Goal: Information Seeking & Learning: Learn about a topic

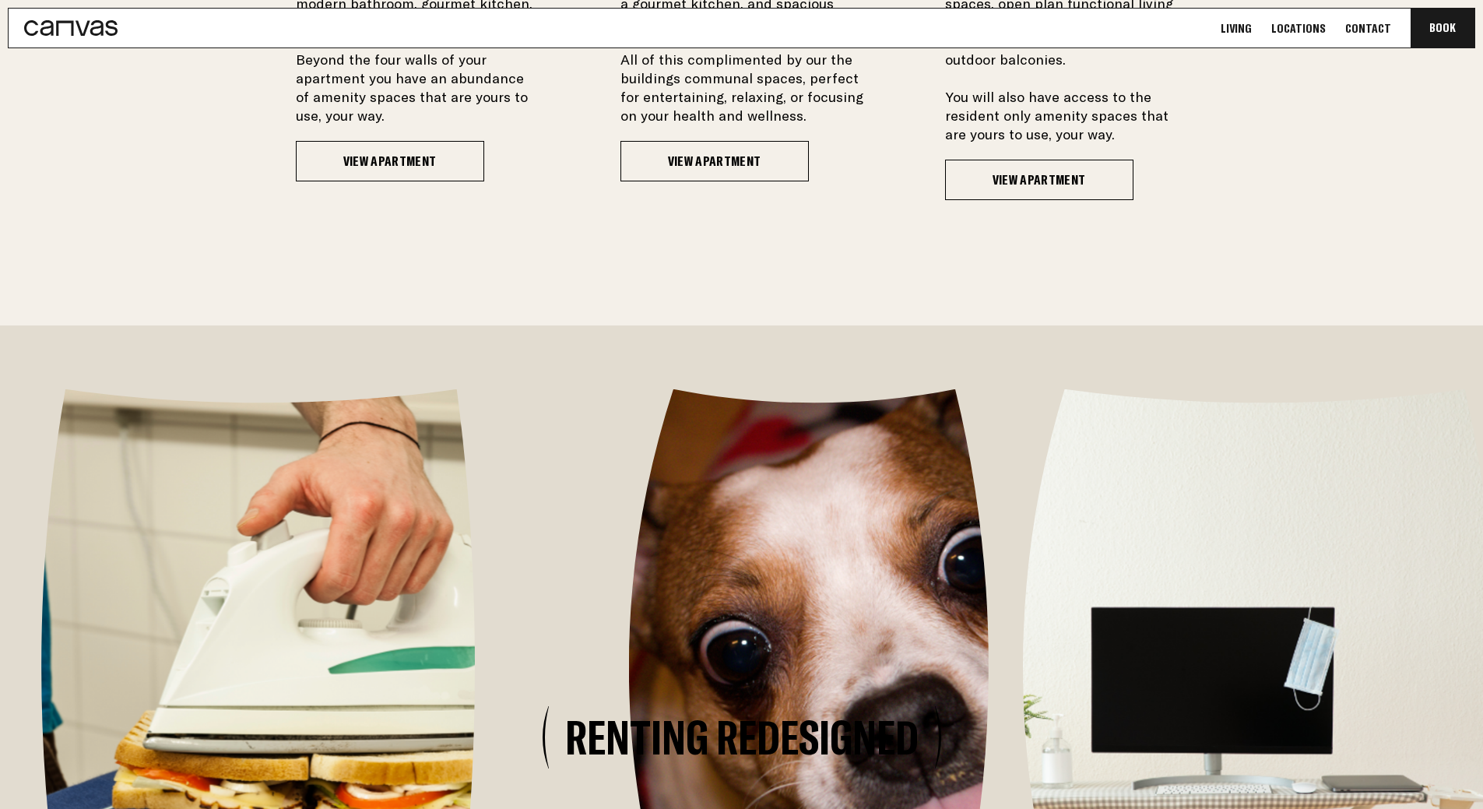
scroll to position [1402, 0]
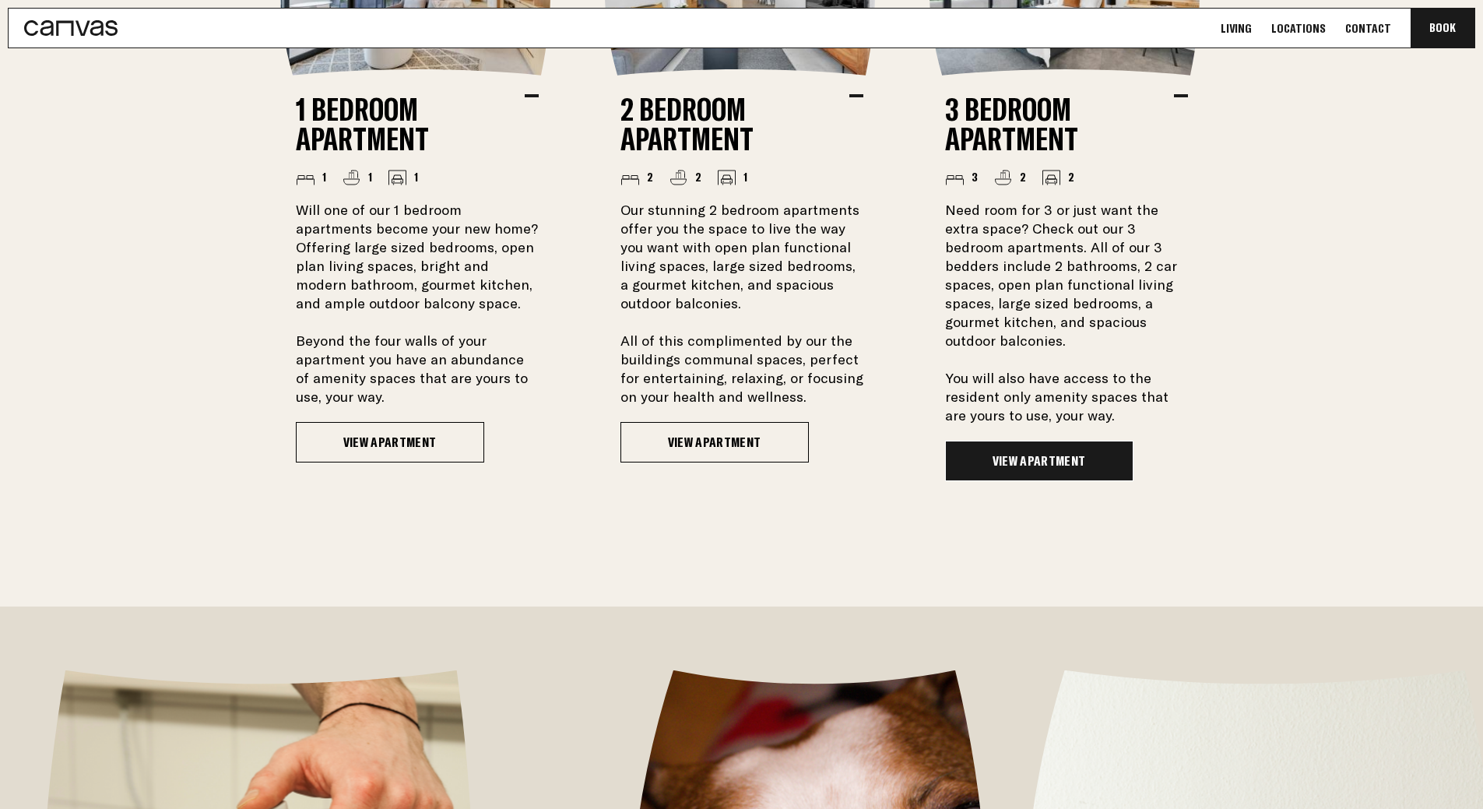
click at [1062, 461] on link "View Apartment" at bounding box center [1039, 461] width 188 height 40
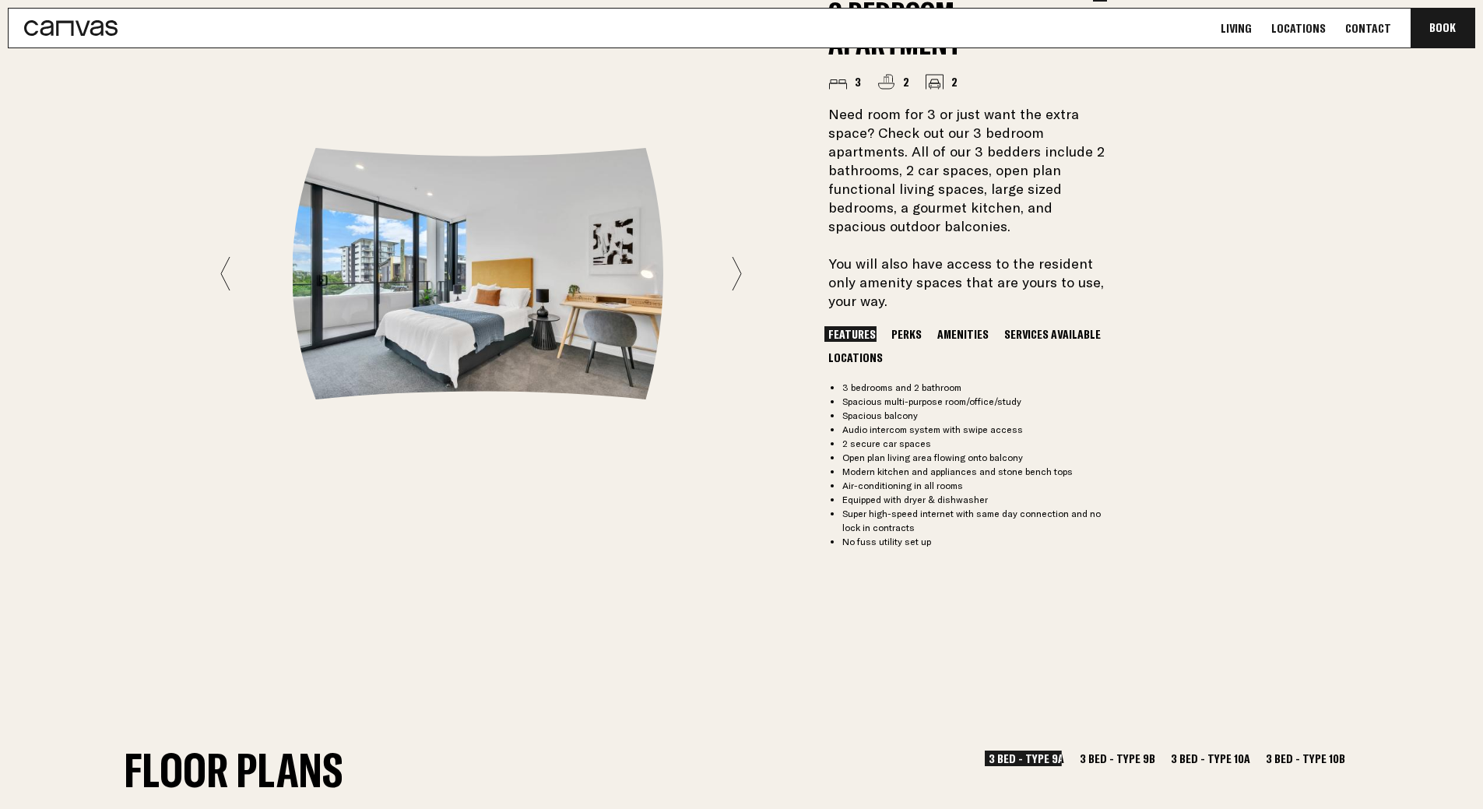
scroll to position [1402, 0]
click at [739, 262] on icon at bounding box center [737, 272] width 10 height 35
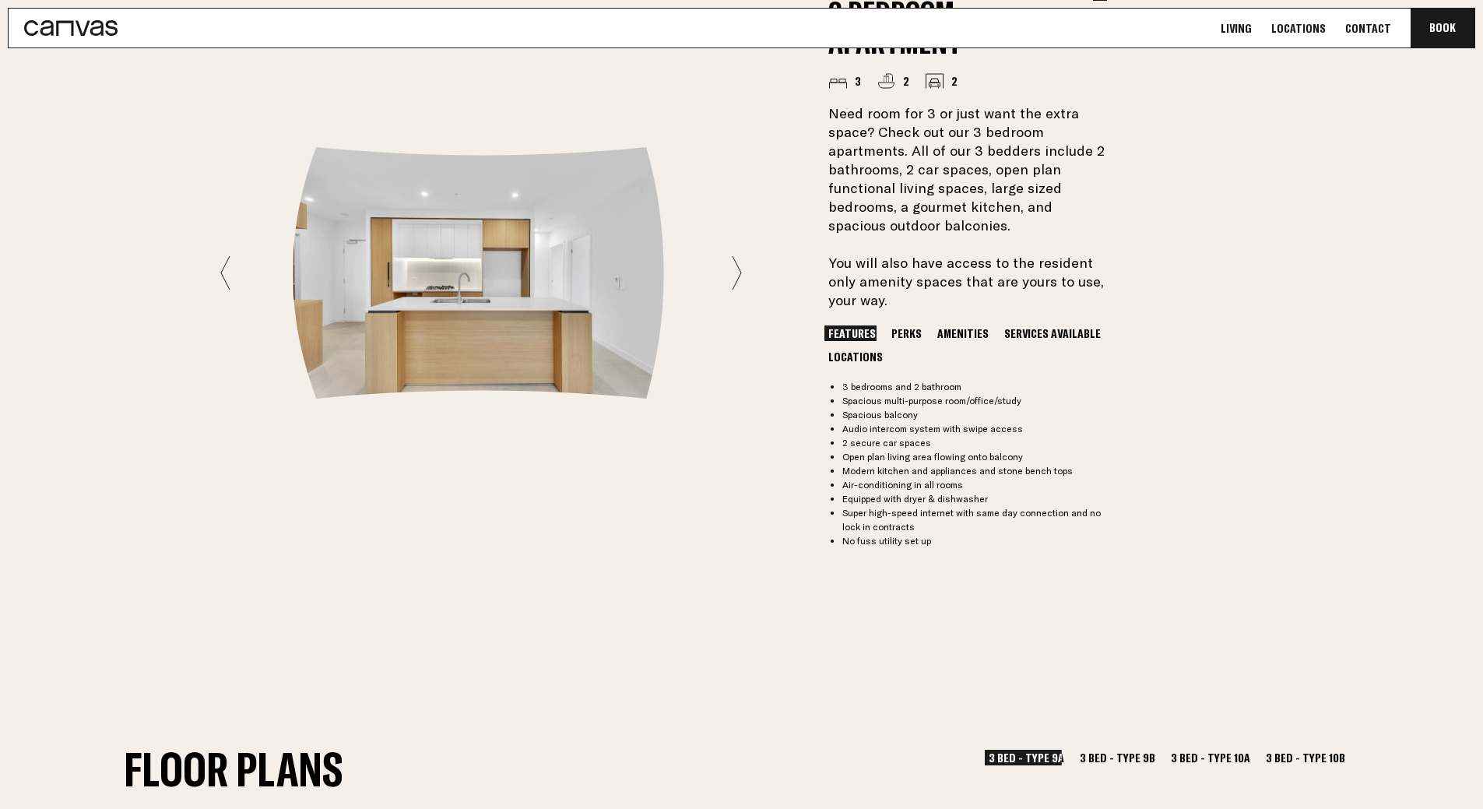
click at [739, 262] on icon at bounding box center [737, 272] width 10 height 35
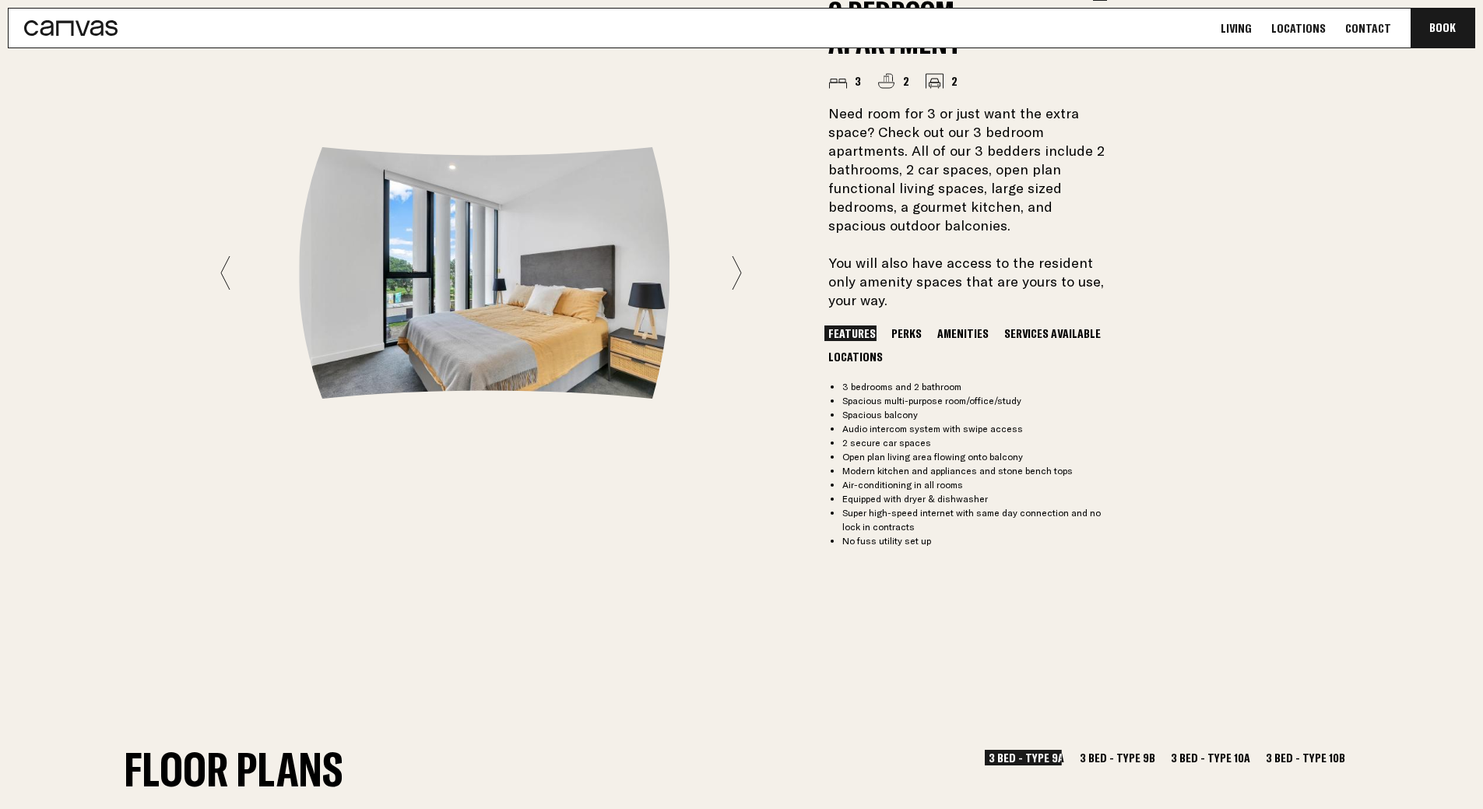
click at [739, 262] on icon at bounding box center [737, 272] width 10 height 35
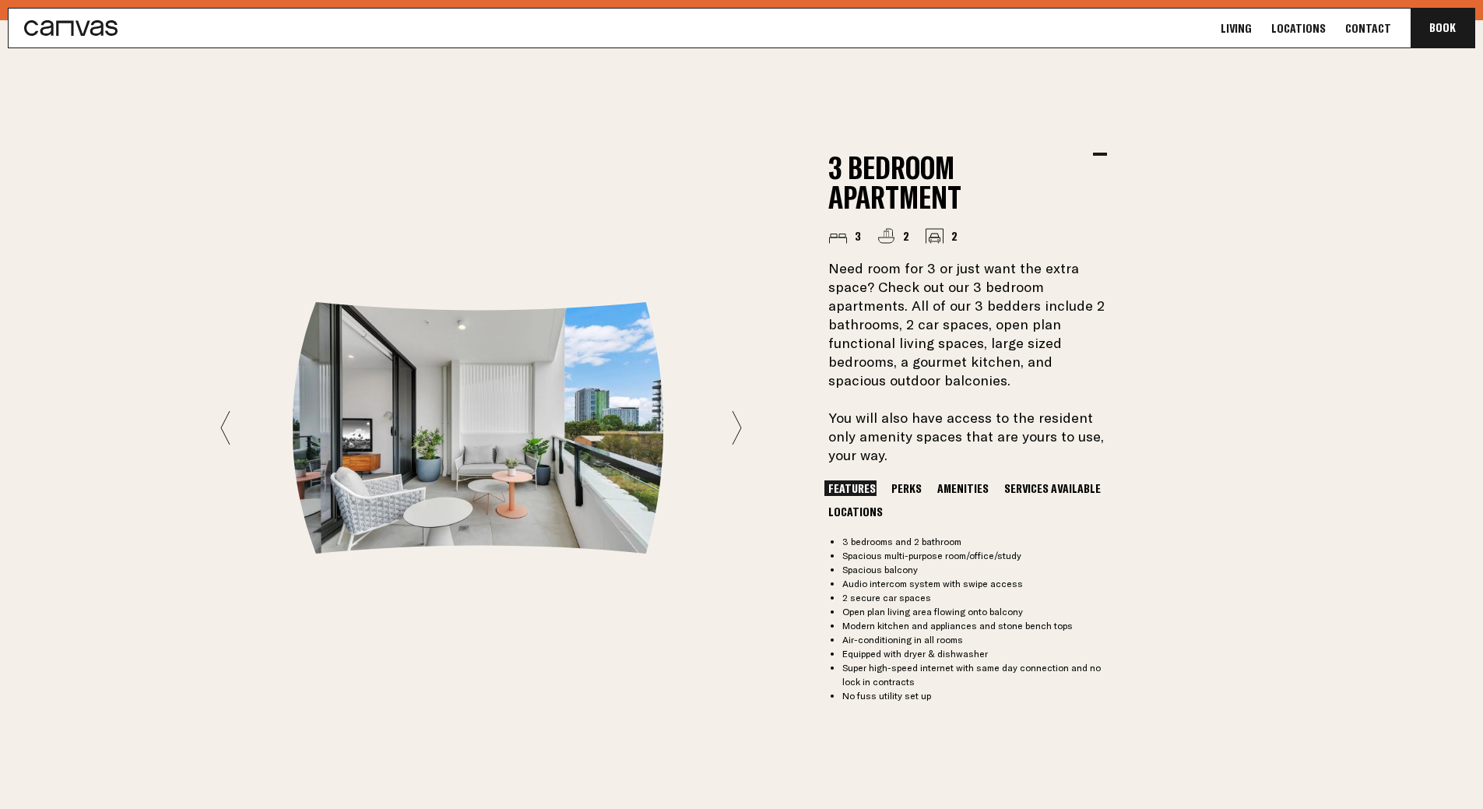
scroll to position [1246, 0]
click at [740, 415] on icon at bounding box center [737, 428] width 10 height 35
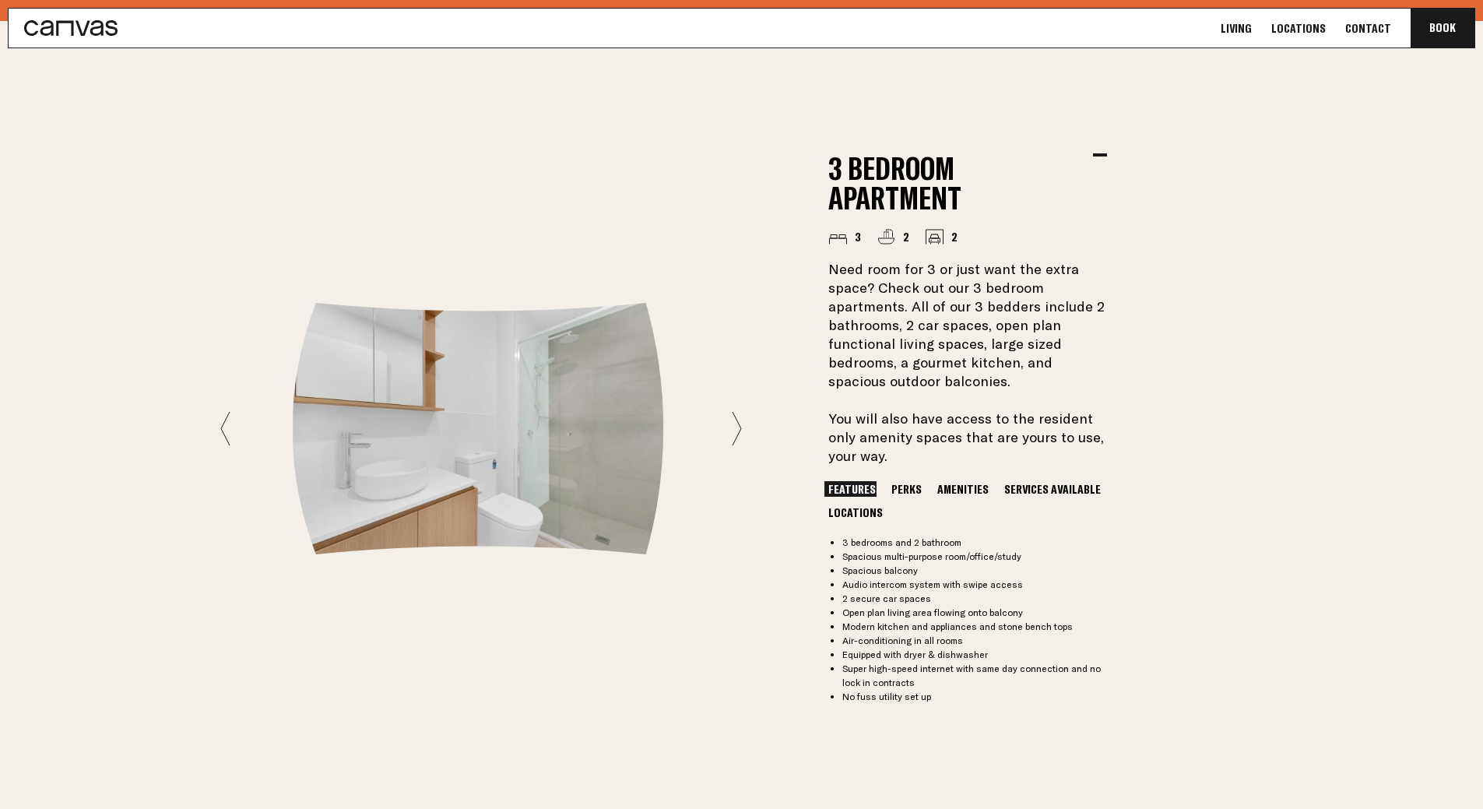
click at [740, 415] on icon at bounding box center [737, 428] width 10 height 35
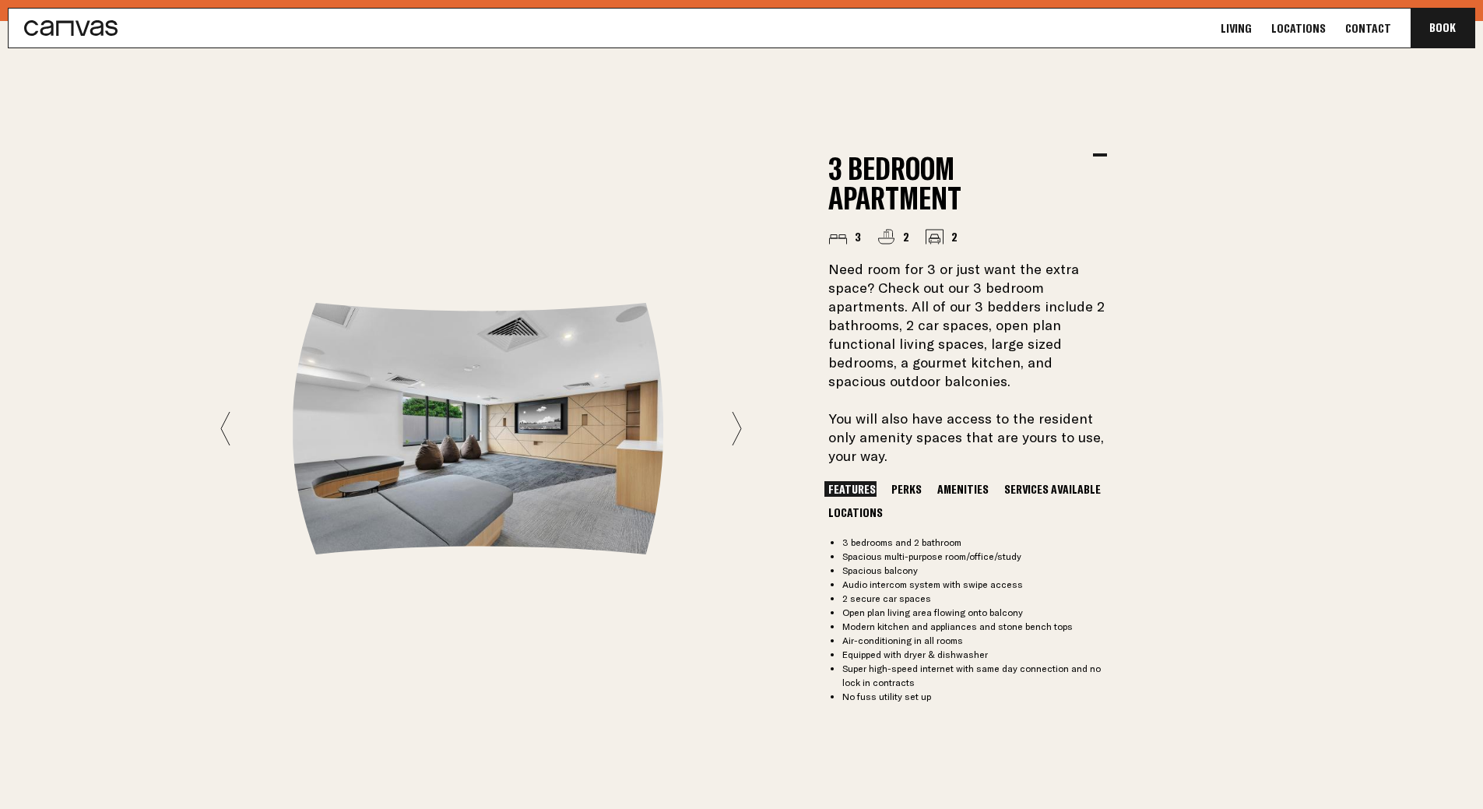
click at [737, 411] on icon at bounding box center [737, 428] width 10 height 35
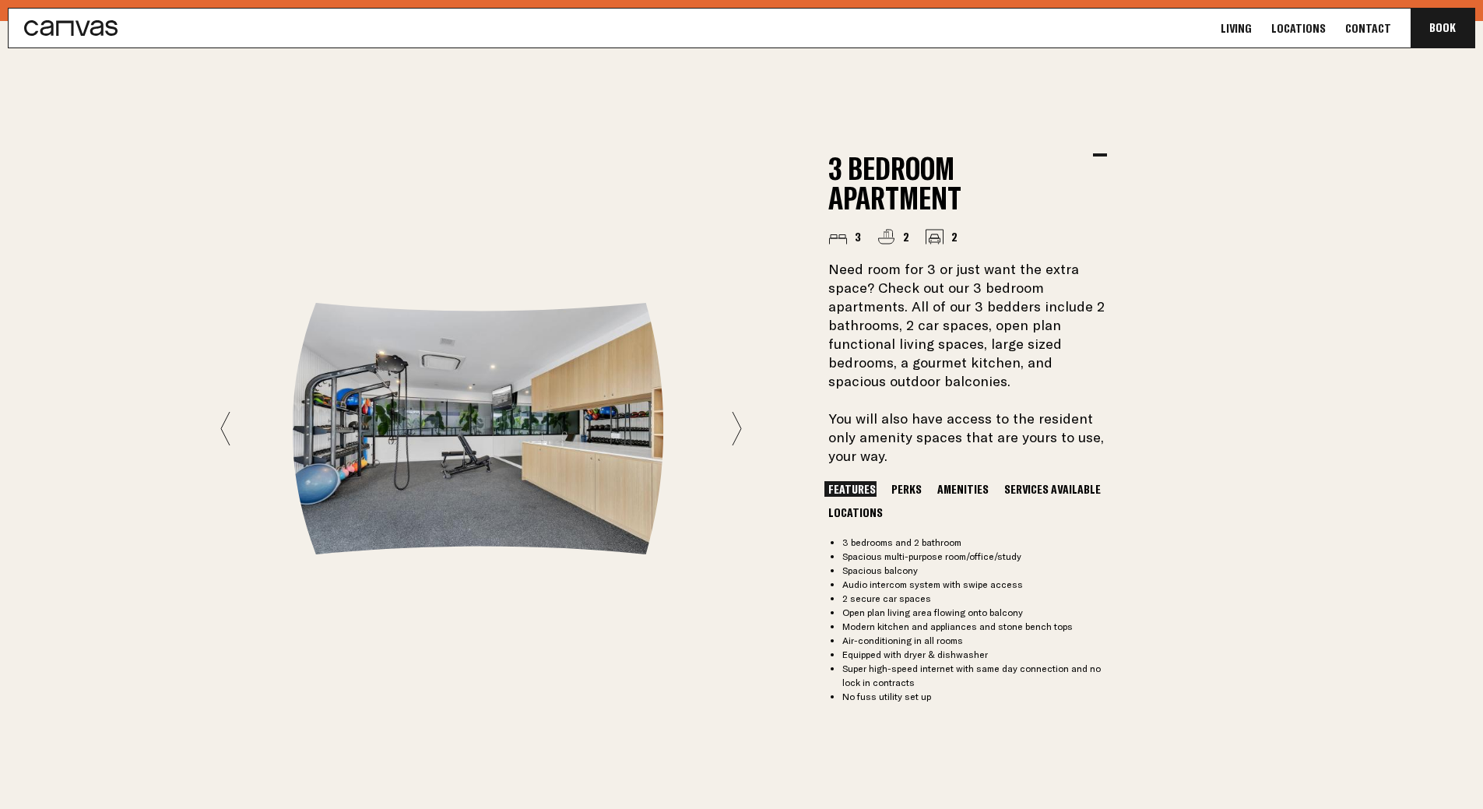
click at [738, 411] on icon at bounding box center [737, 428] width 10 height 35
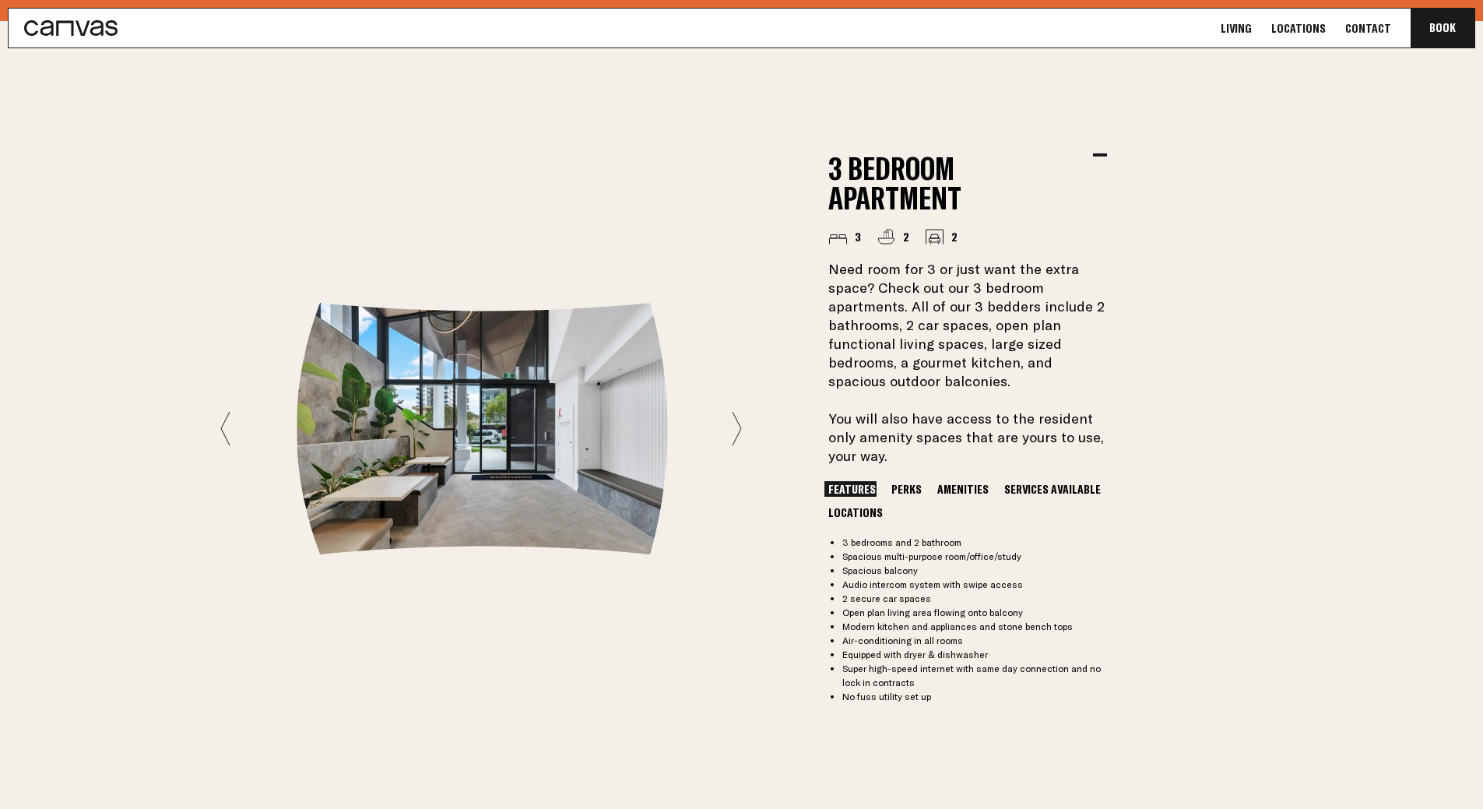
click at [739, 411] on icon at bounding box center [737, 428] width 10 height 35
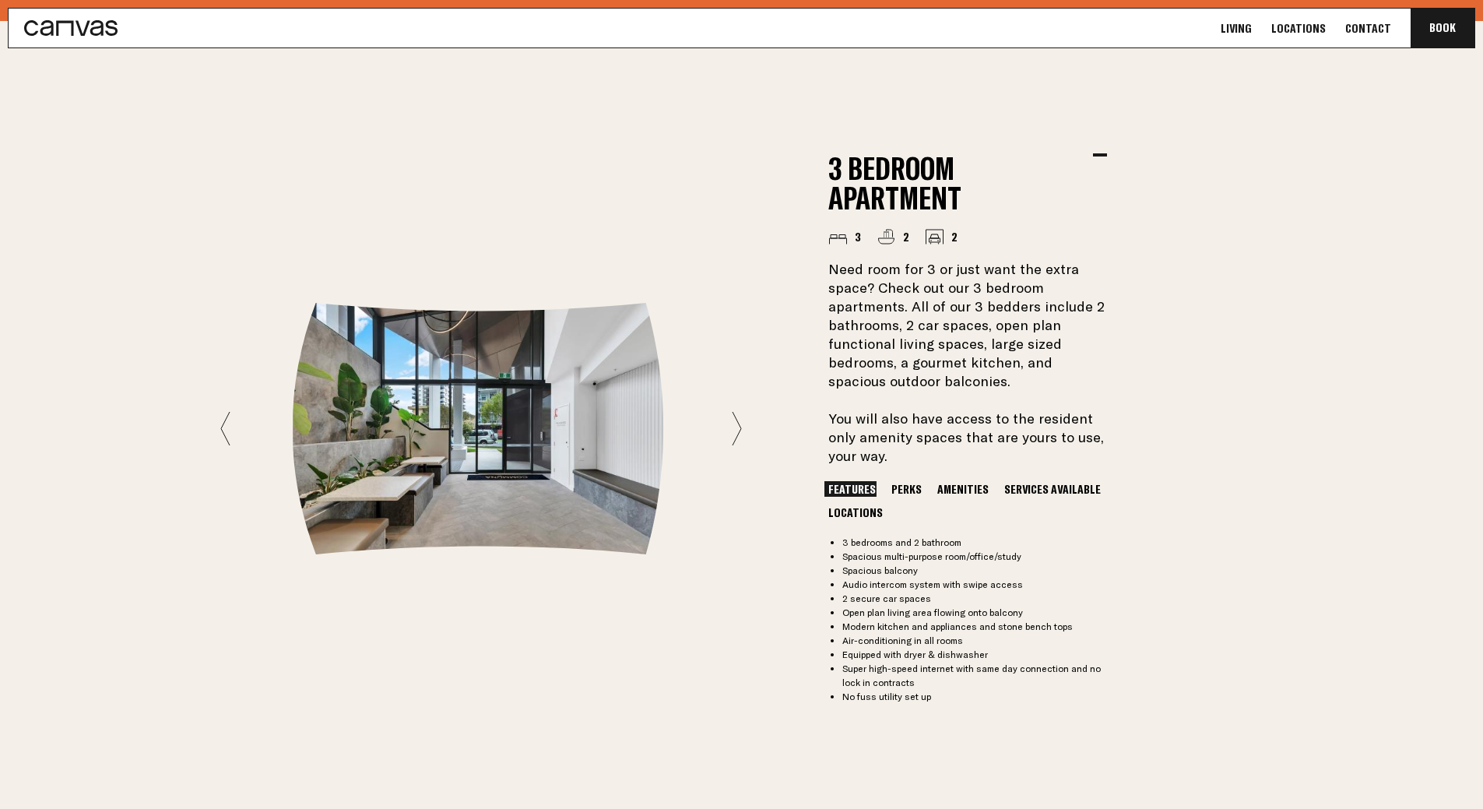
click at [741, 412] on icon at bounding box center [737, 428] width 9 height 33
click at [740, 414] on icon at bounding box center [737, 428] width 10 height 35
click at [230, 421] on icon at bounding box center [225, 428] width 10 height 35
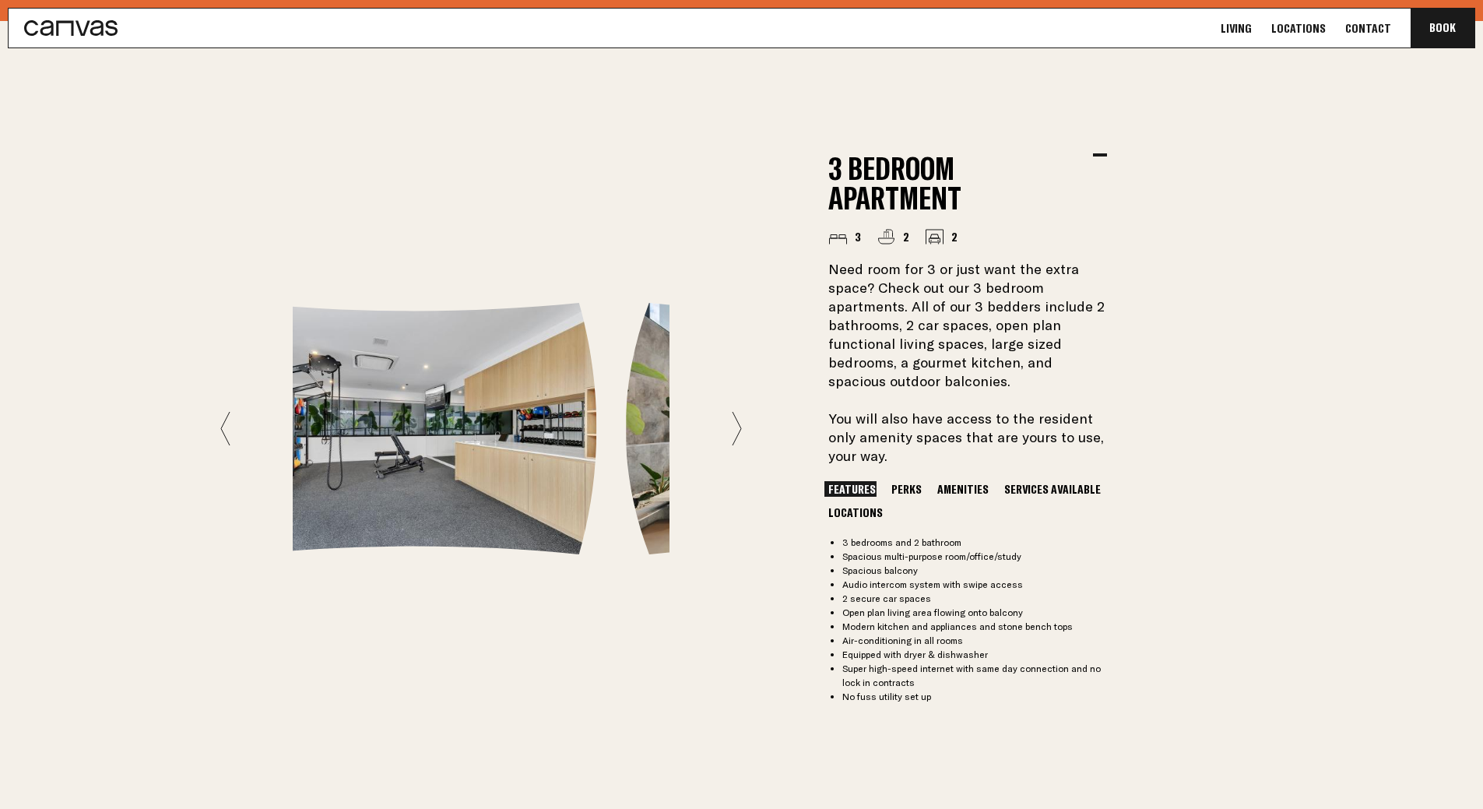
click at [216, 412] on div "3 Bedroom Apartment 3 2 2 Need room for 3 or just want the extra space? Check o…" at bounding box center [741, 428] width 1121 height 815
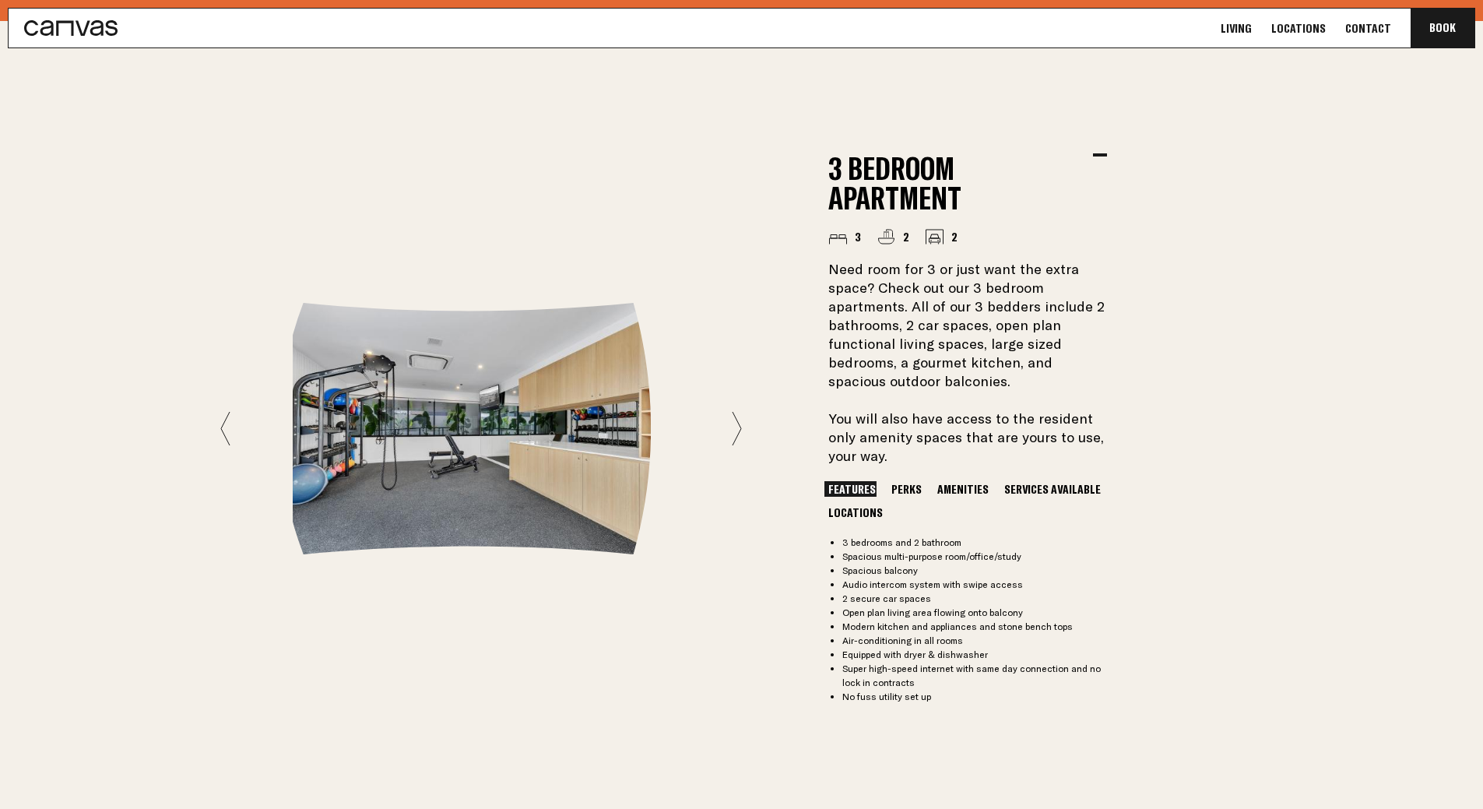
click at [218, 411] on div "3 Bedroom Apartment 3 2 2 Need room for 3 or just want the extra space? Check o…" at bounding box center [741, 428] width 1121 height 815
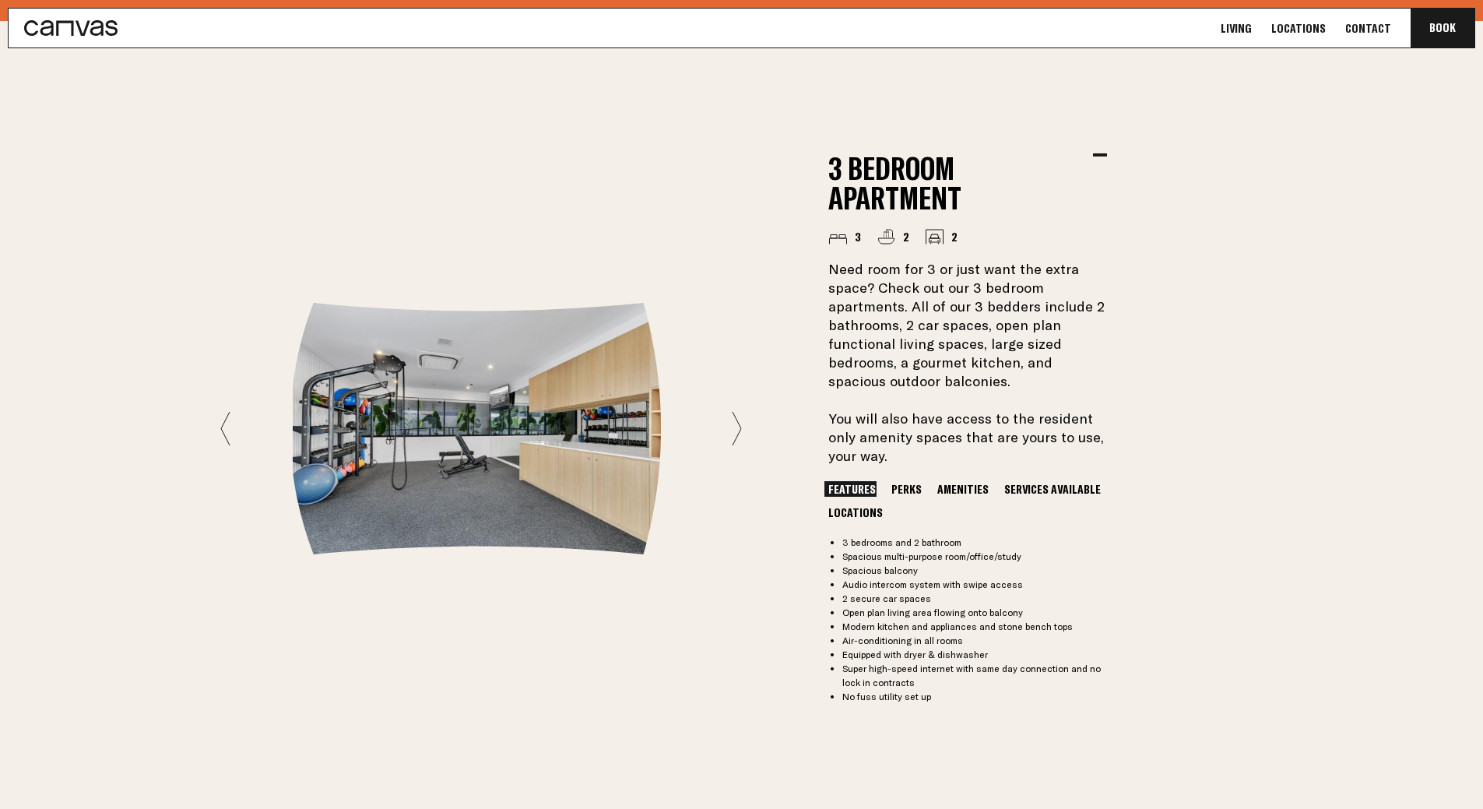
click at [227, 419] on icon at bounding box center [225, 428] width 10 height 35
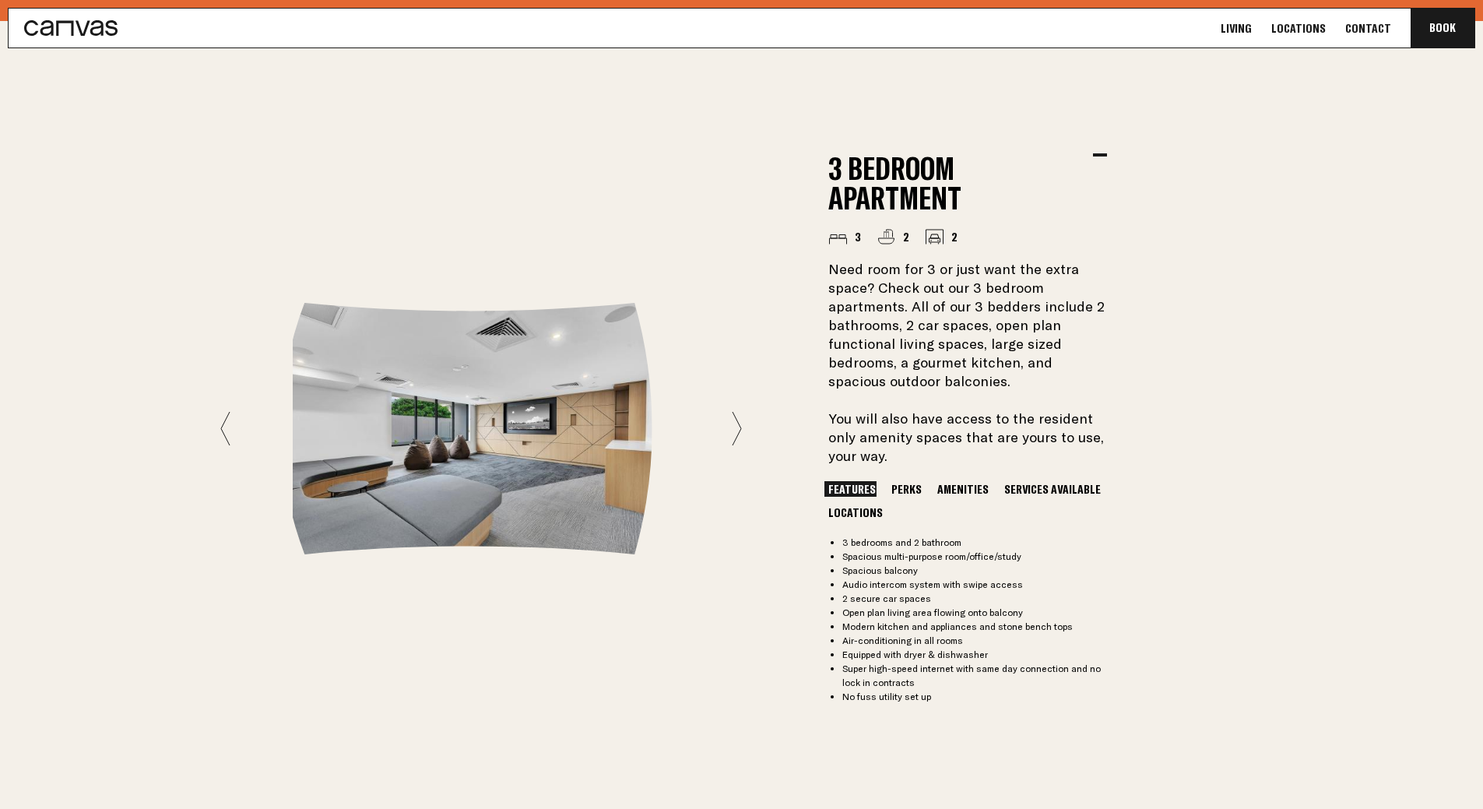
click at [227, 418] on icon at bounding box center [225, 428] width 10 height 35
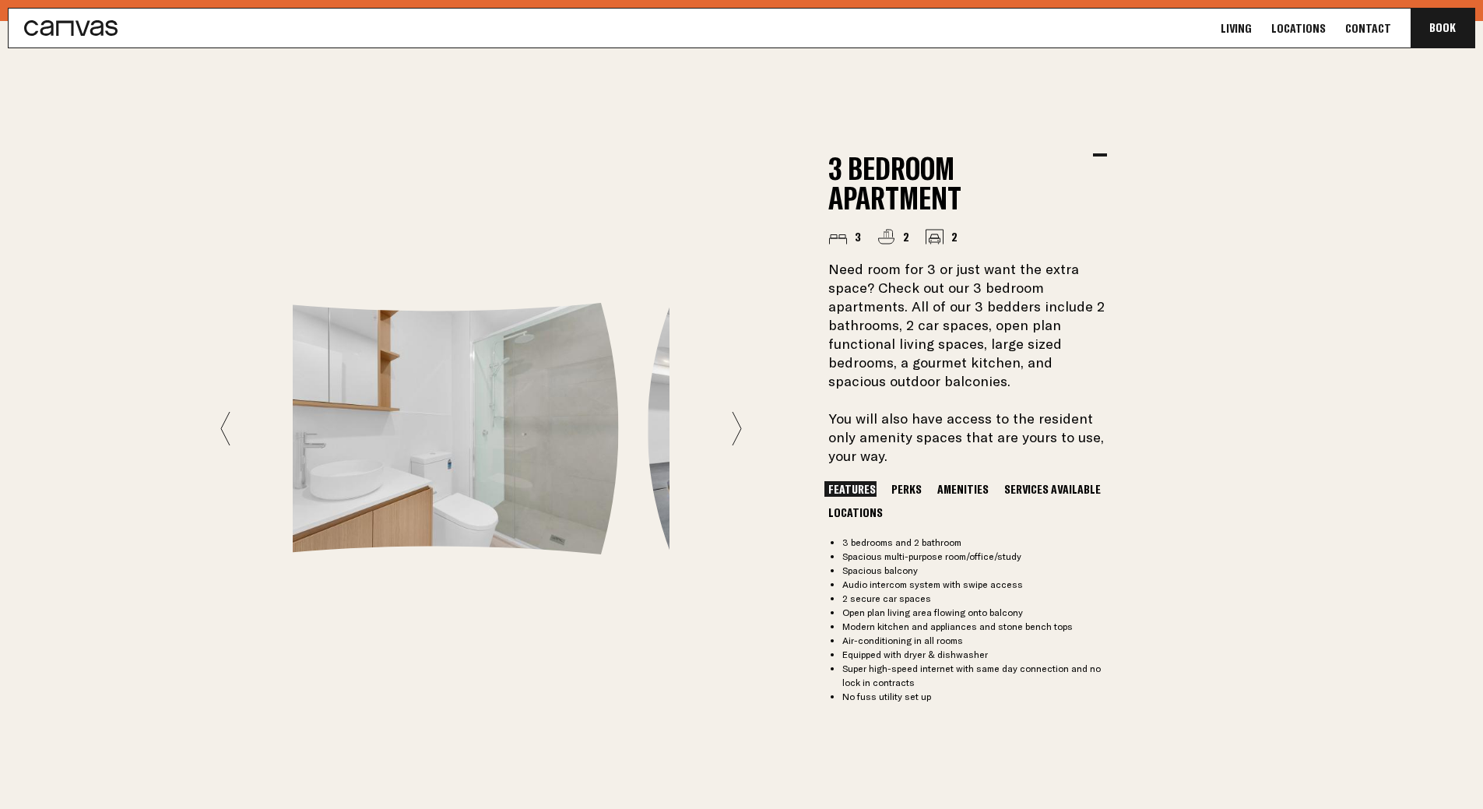
click at [227, 418] on icon at bounding box center [225, 428] width 10 height 35
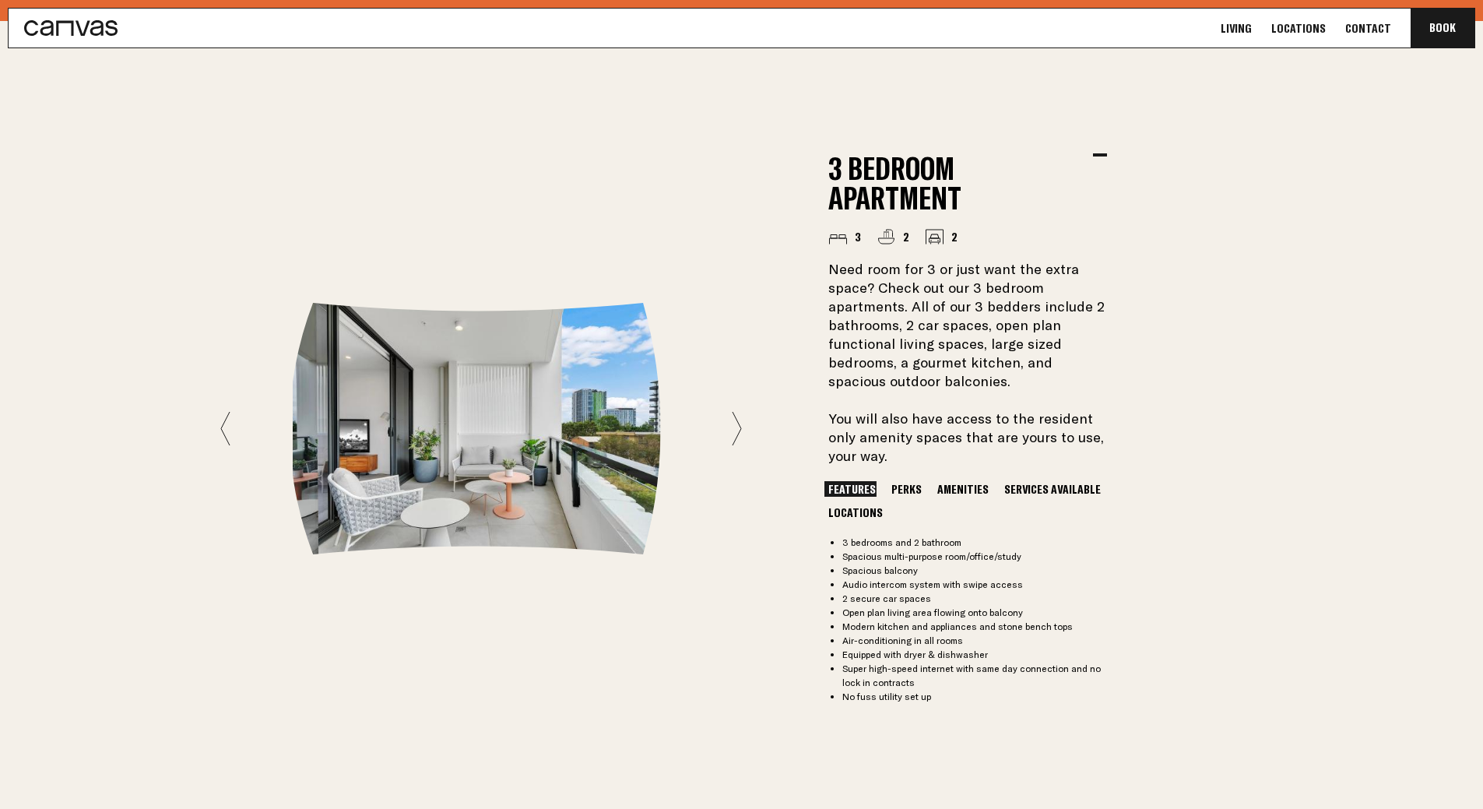
click at [227, 418] on icon at bounding box center [225, 428] width 10 height 35
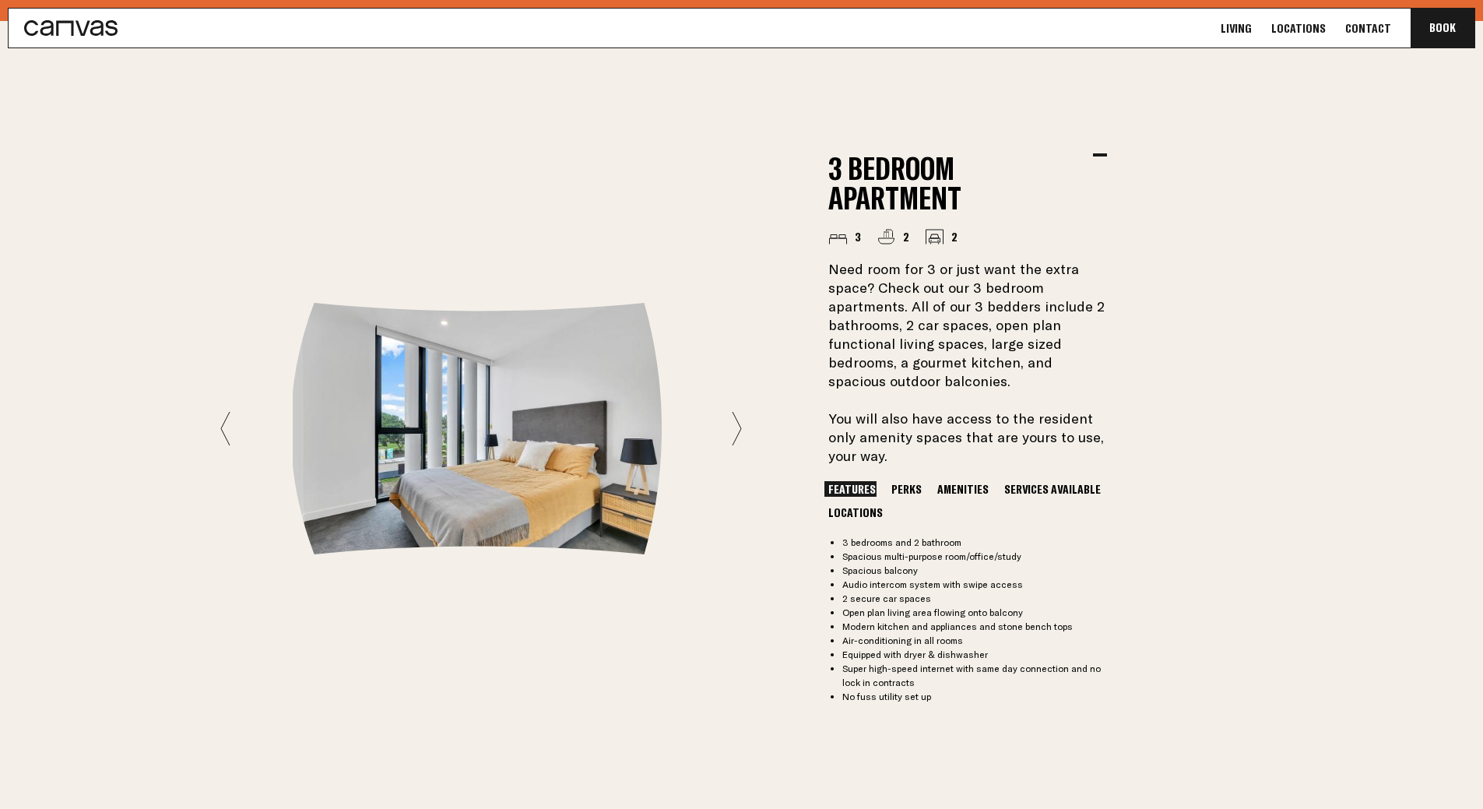
click at [227, 418] on icon at bounding box center [225, 428] width 10 height 35
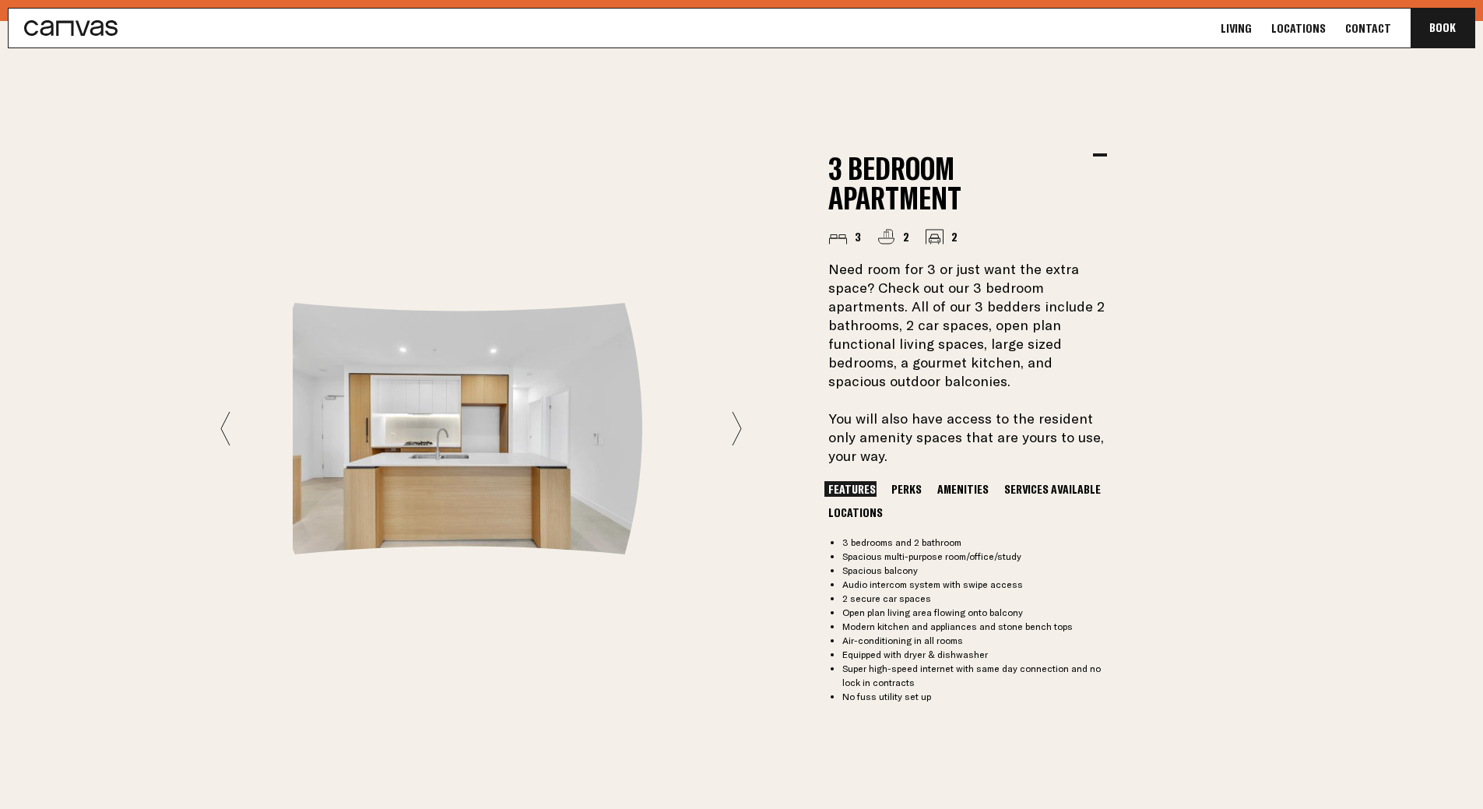
click at [227, 418] on icon at bounding box center [225, 428] width 10 height 35
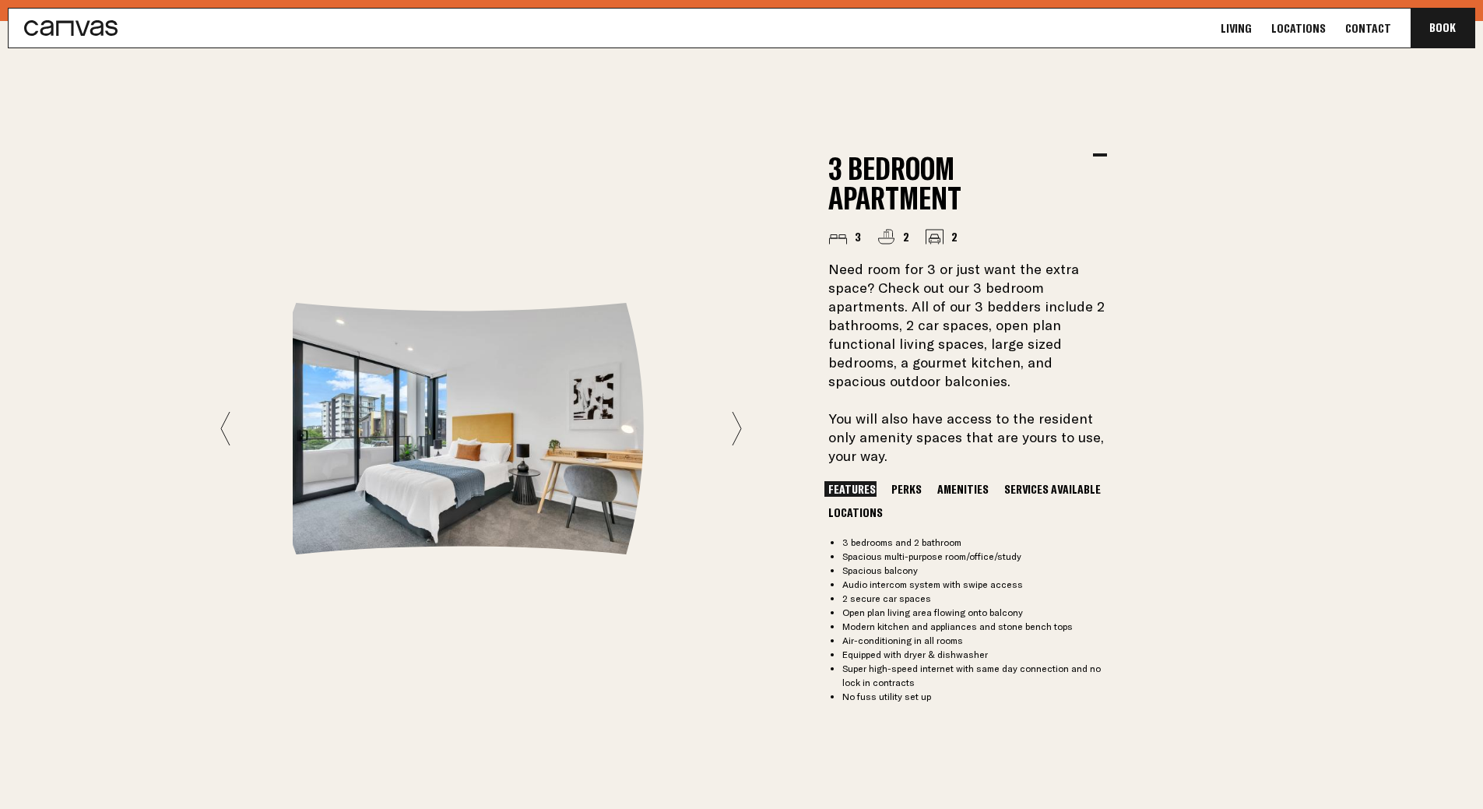
click at [227, 418] on icon at bounding box center [225, 428] width 10 height 35
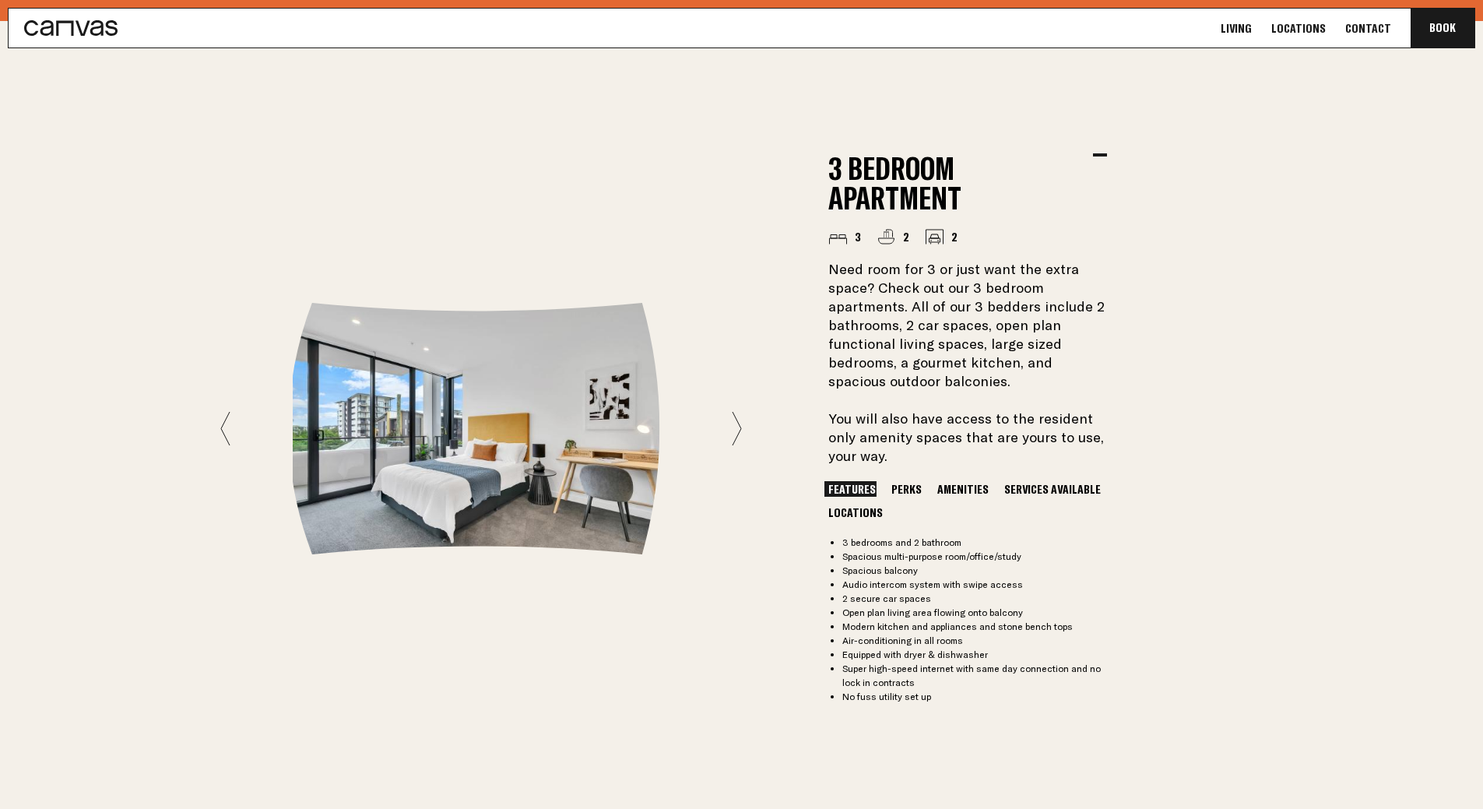
click at [227, 418] on icon at bounding box center [225, 428] width 10 height 35
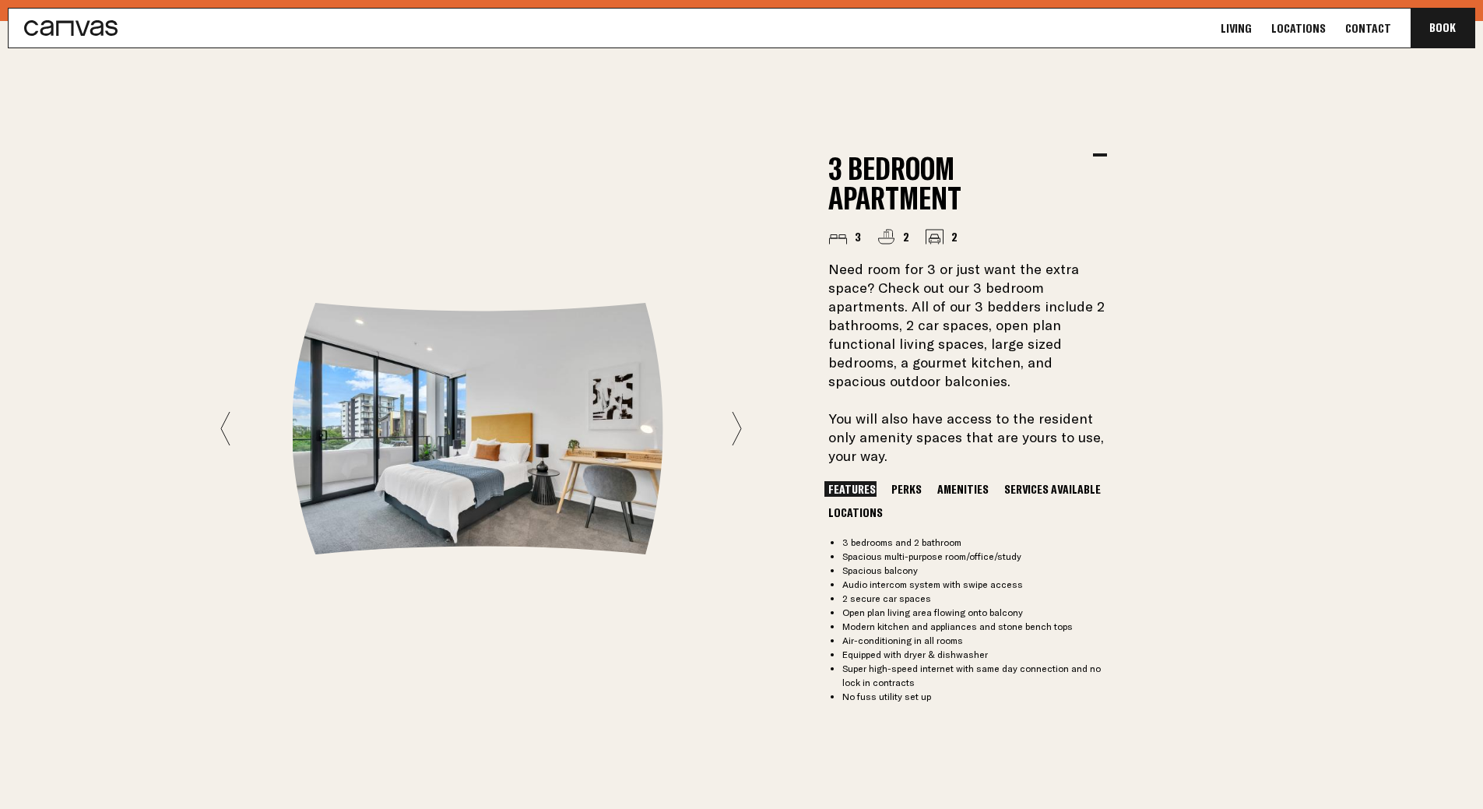
click at [228, 414] on icon at bounding box center [225, 428] width 10 height 35
click at [899, 481] on button "Perks" at bounding box center [907, 489] width 38 height 16
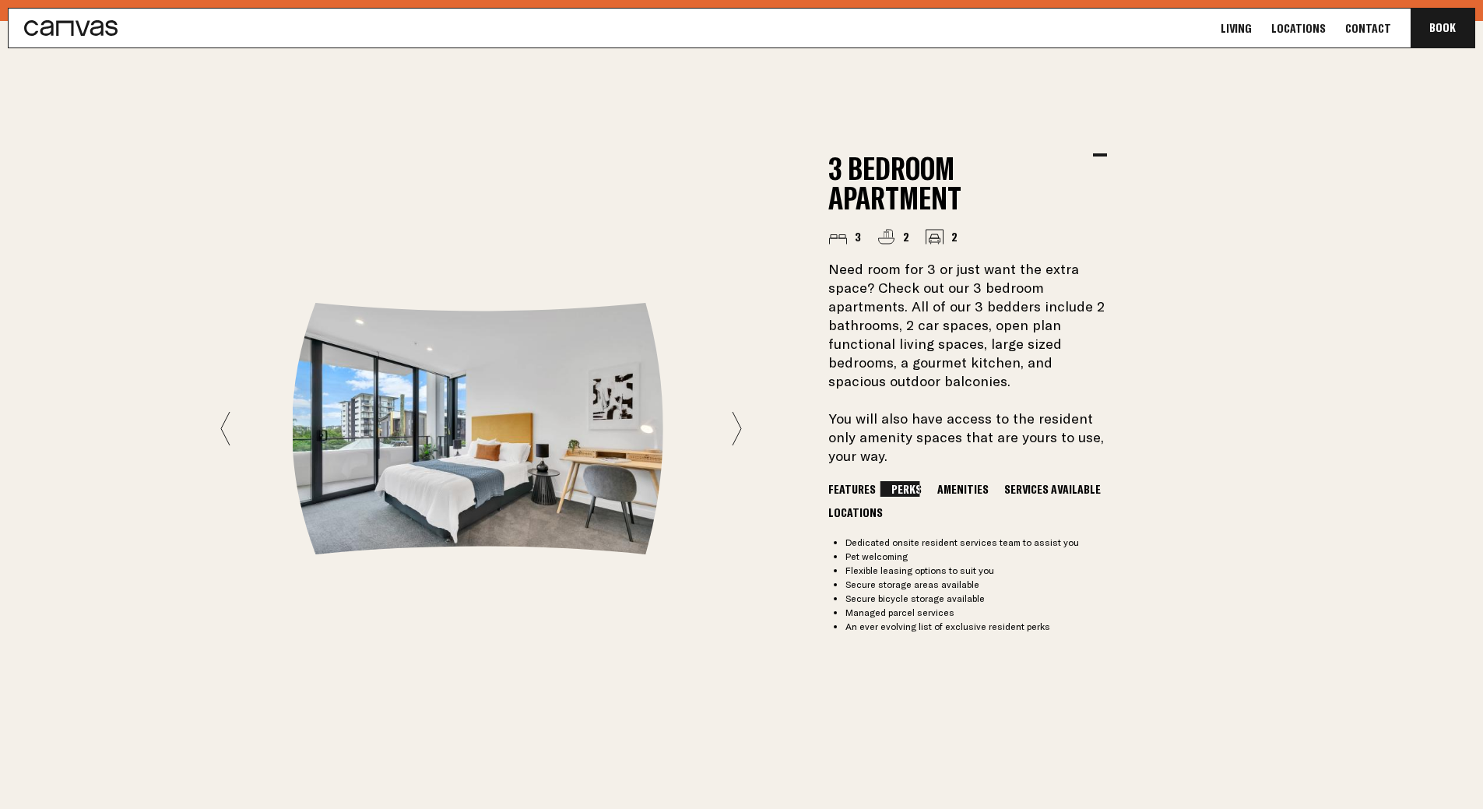
click at [952, 481] on button "Amenities" at bounding box center [963, 489] width 59 height 16
click at [1037, 481] on button "Services Available" at bounding box center [1053, 489] width 104 height 16
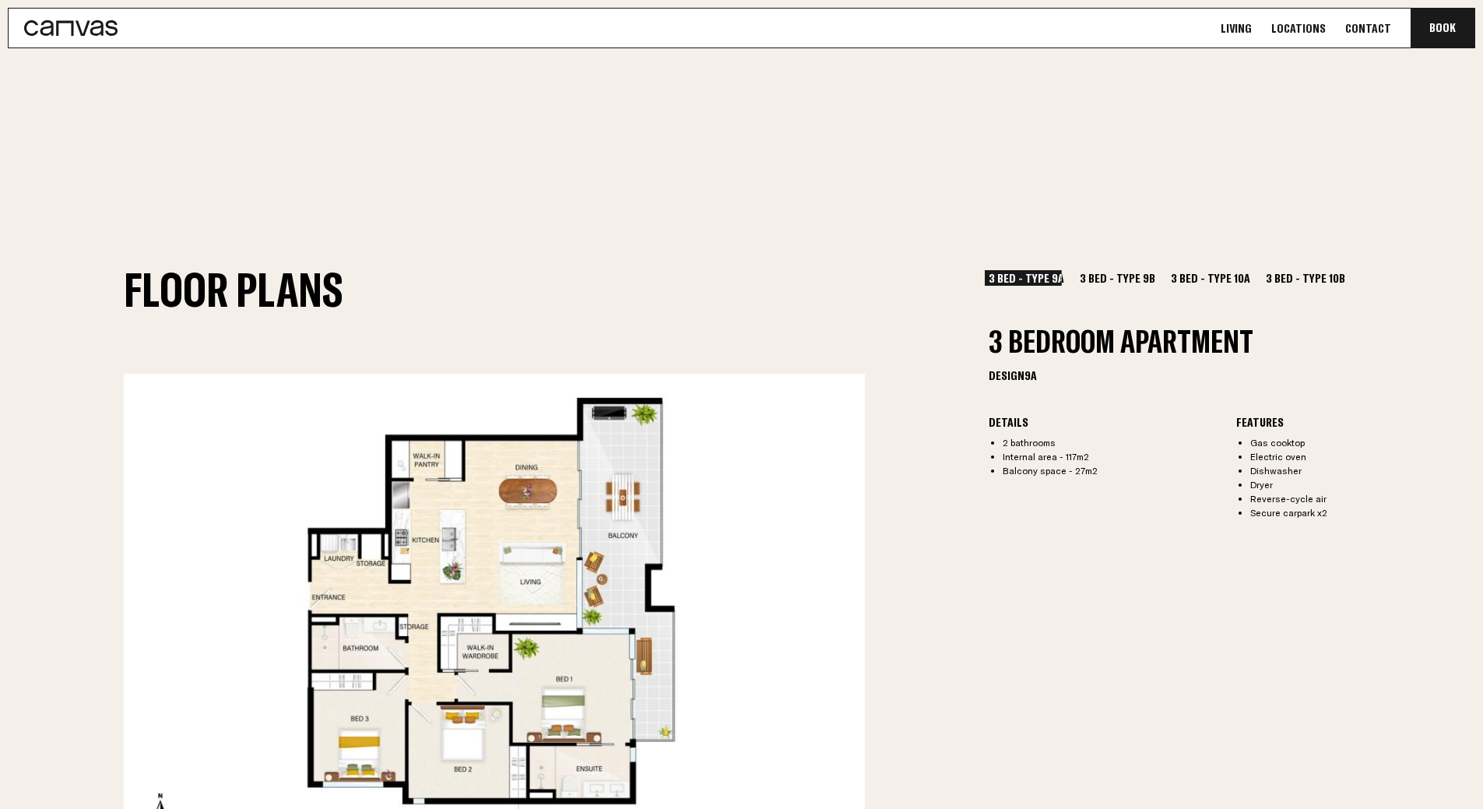
scroll to position [2025, 0]
